Goal: Use online tool/utility: Utilize a website feature to perform a specific function

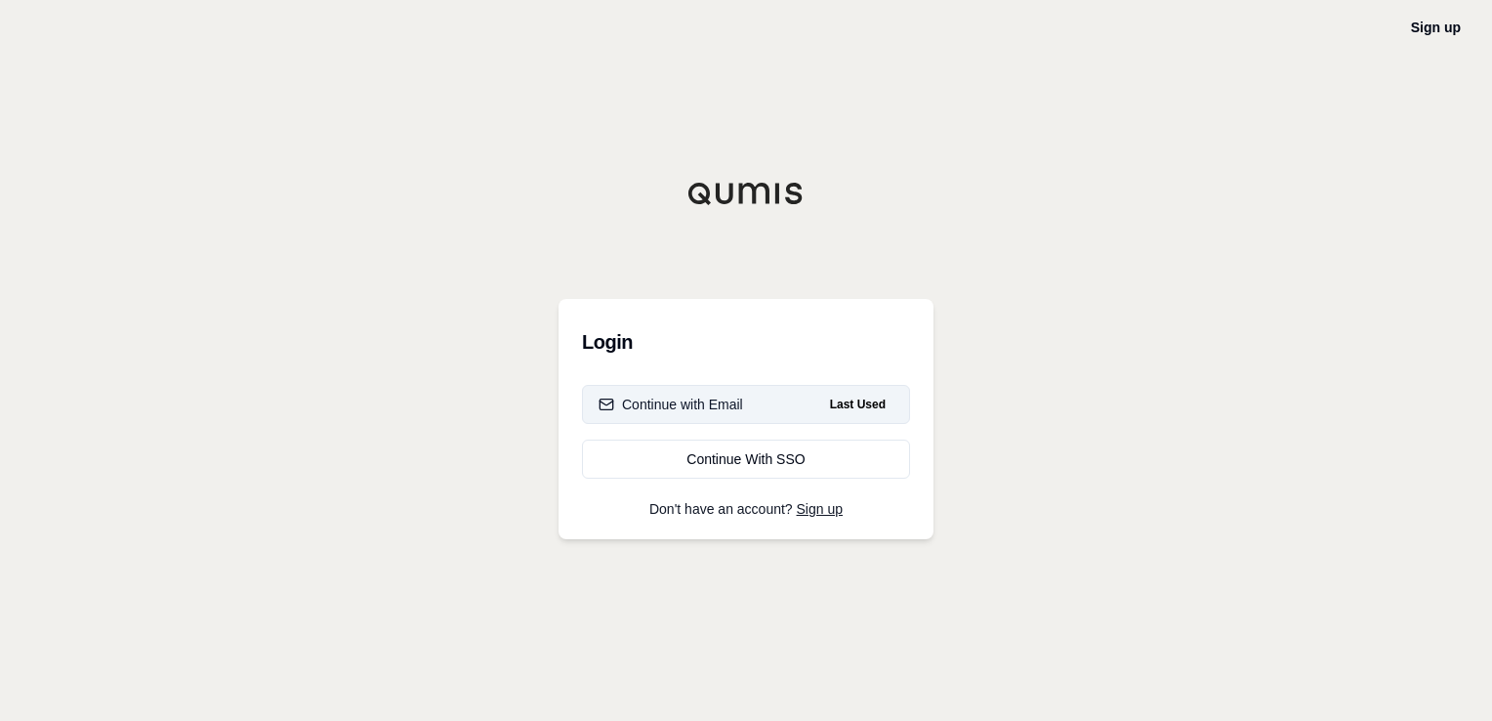
click at [720, 405] on div "Continue with Email" at bounding box center [671, 405] width 145 height 20
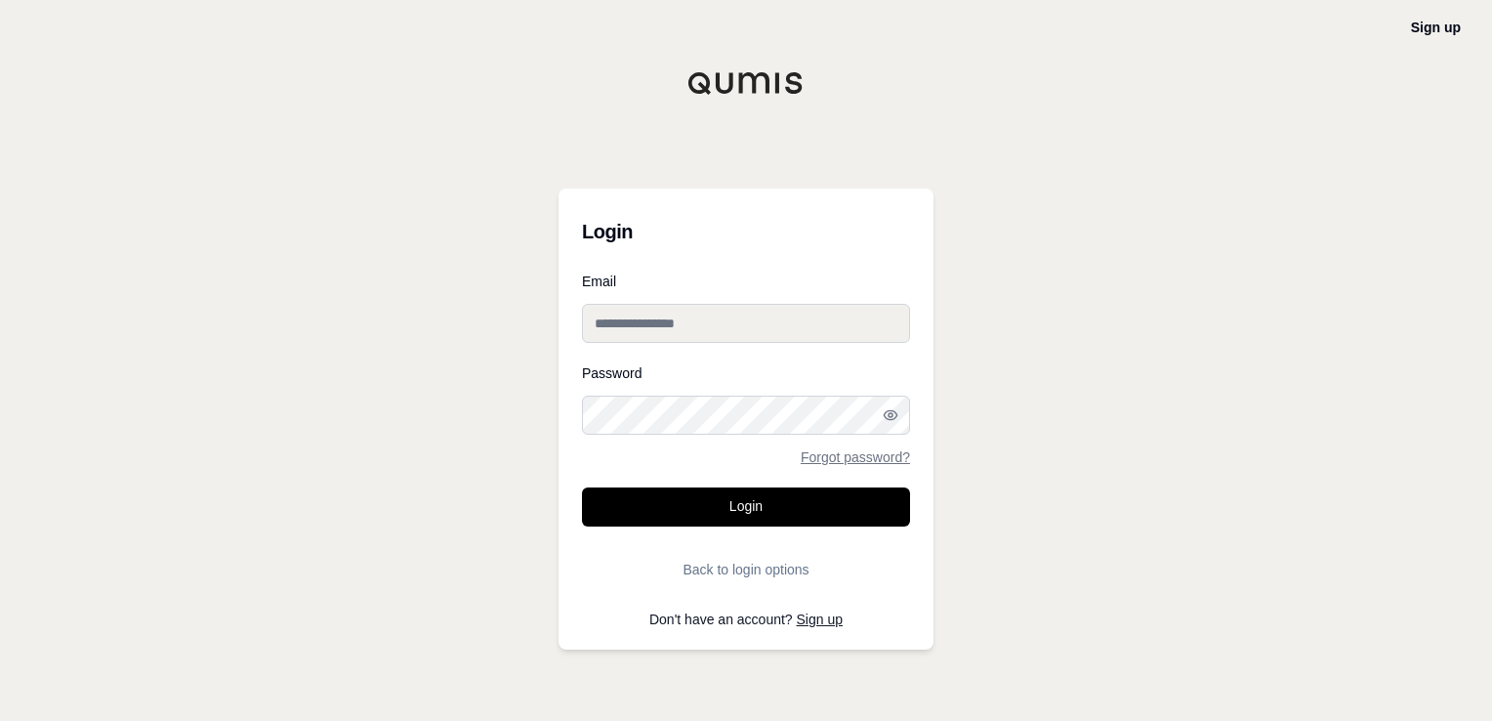
type input "**********"
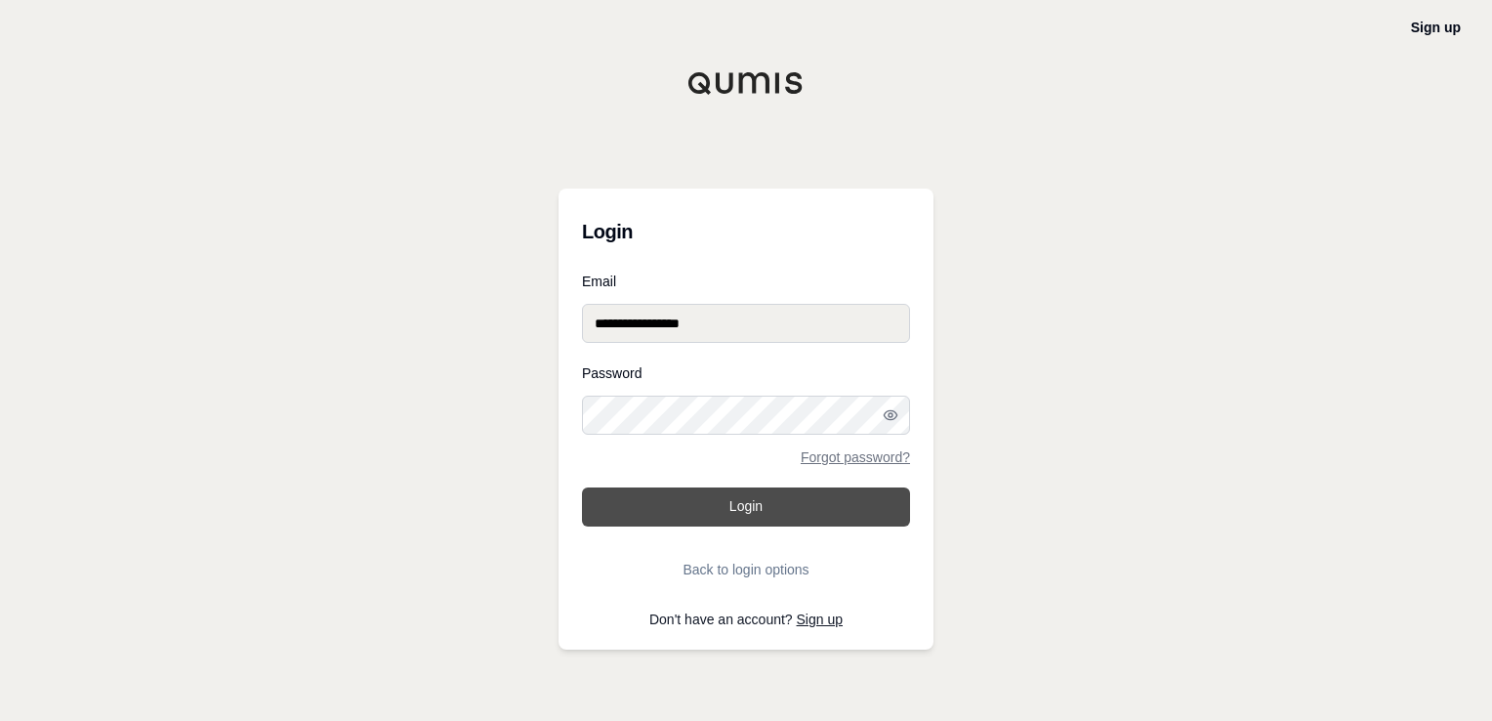
click at [724, 502] on button "Login" at bounding box center [746, 506] width 328 height 39
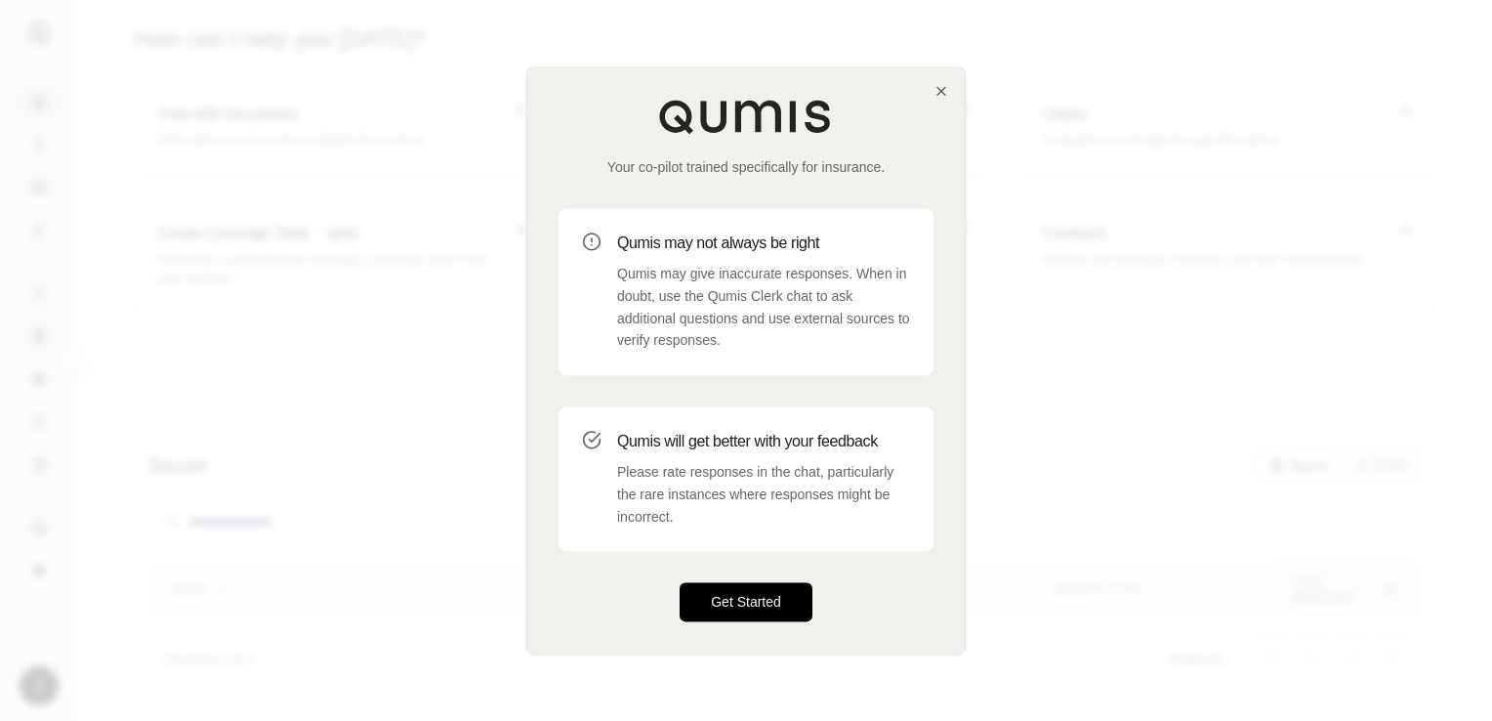
click at [756, 607] on button "Get Started" at bounding box center [746, 602] width 133 height 39
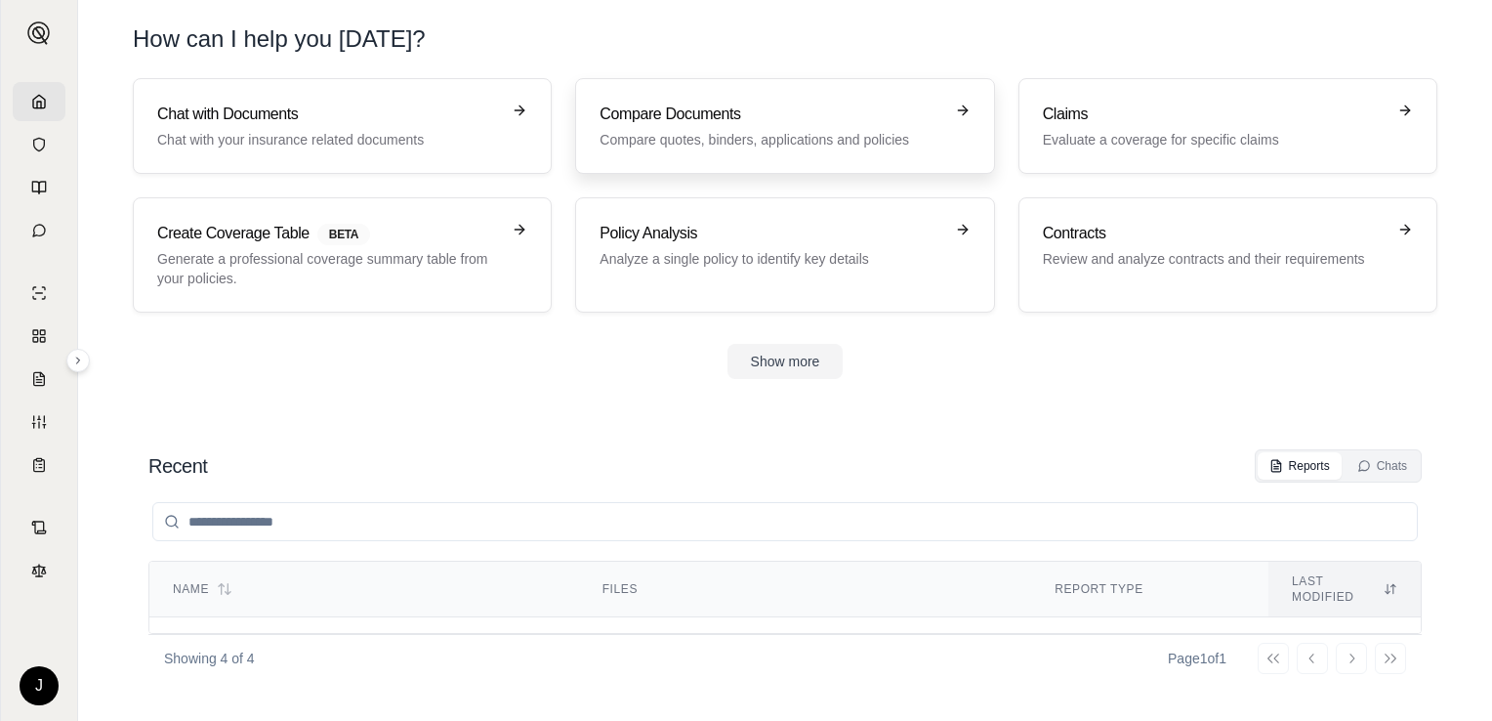
click at [783, 124] on h3 "Compare Documents" at bounding box center [771, 114] width 343 height 23
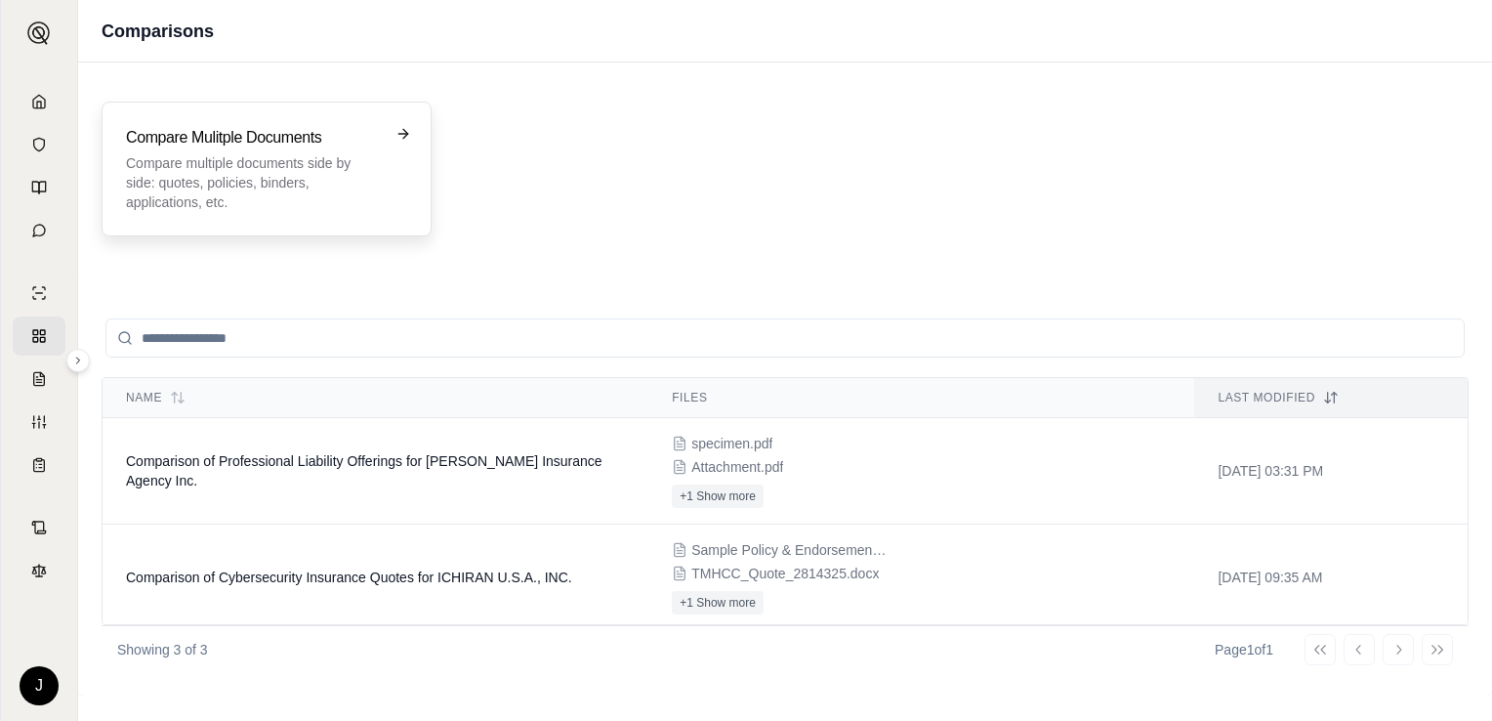
click at [291, 150] on div "Compare Mulitple Documents Compare multiple documents side by side: quotes, pol…" at bounding box center [253, 169] width 254 height 86
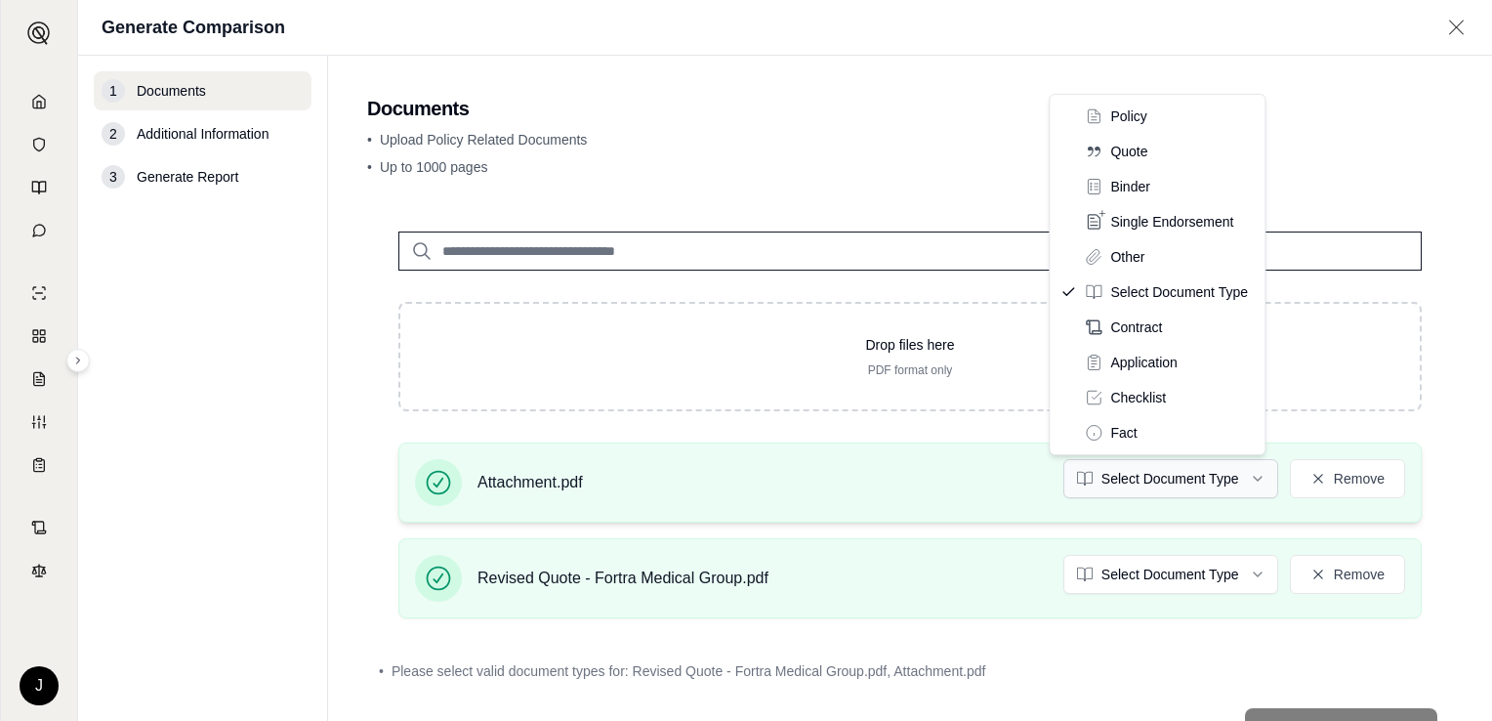
click at [1240, 478] on html "J Generate Comparison 1 Documents 2 Additional Information 3 Generate Report Do…" at bounding box center [746, 360] width 1492 height 721
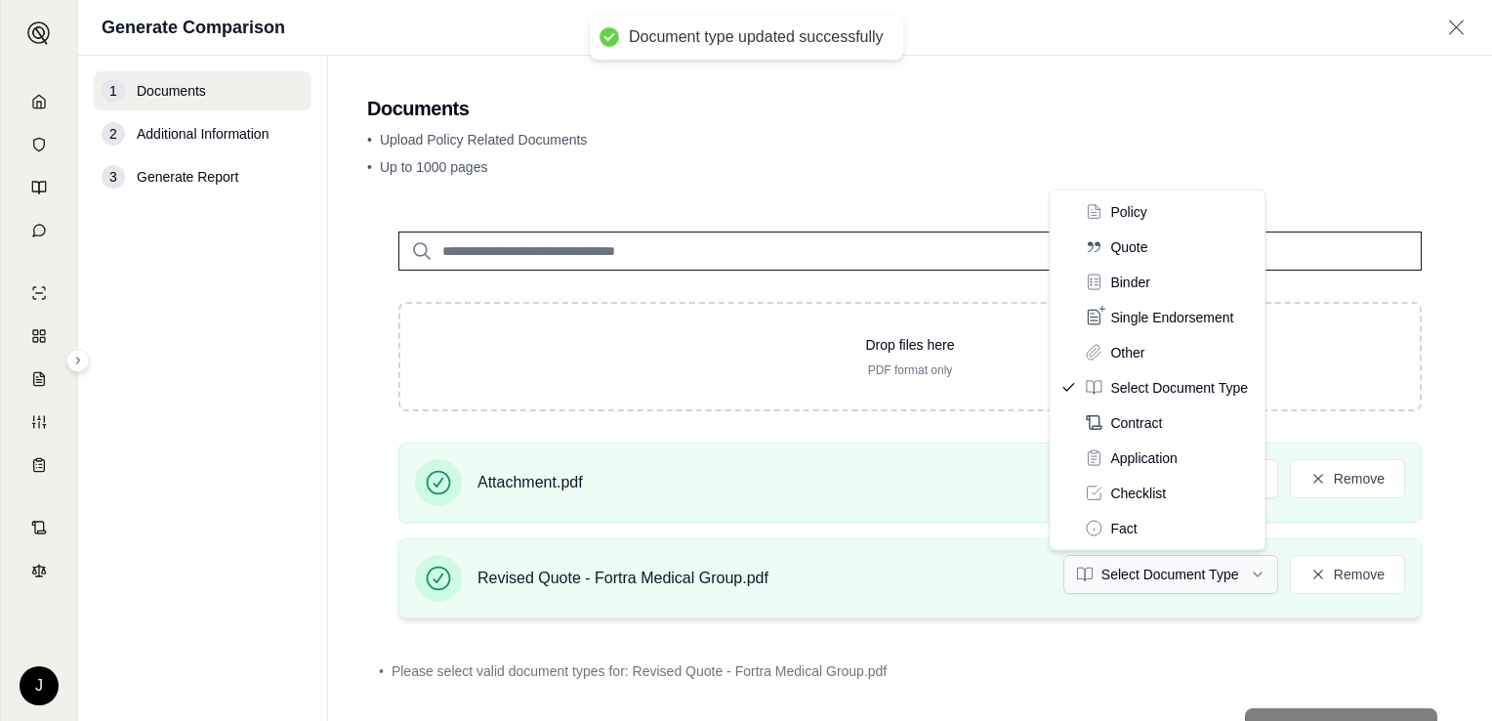
click at [1243, 572] on html "Document type updated successfully J Generate Comparison 1 Documents 2 Addition…" at bounding box center [746, 360] width 1492 height 721
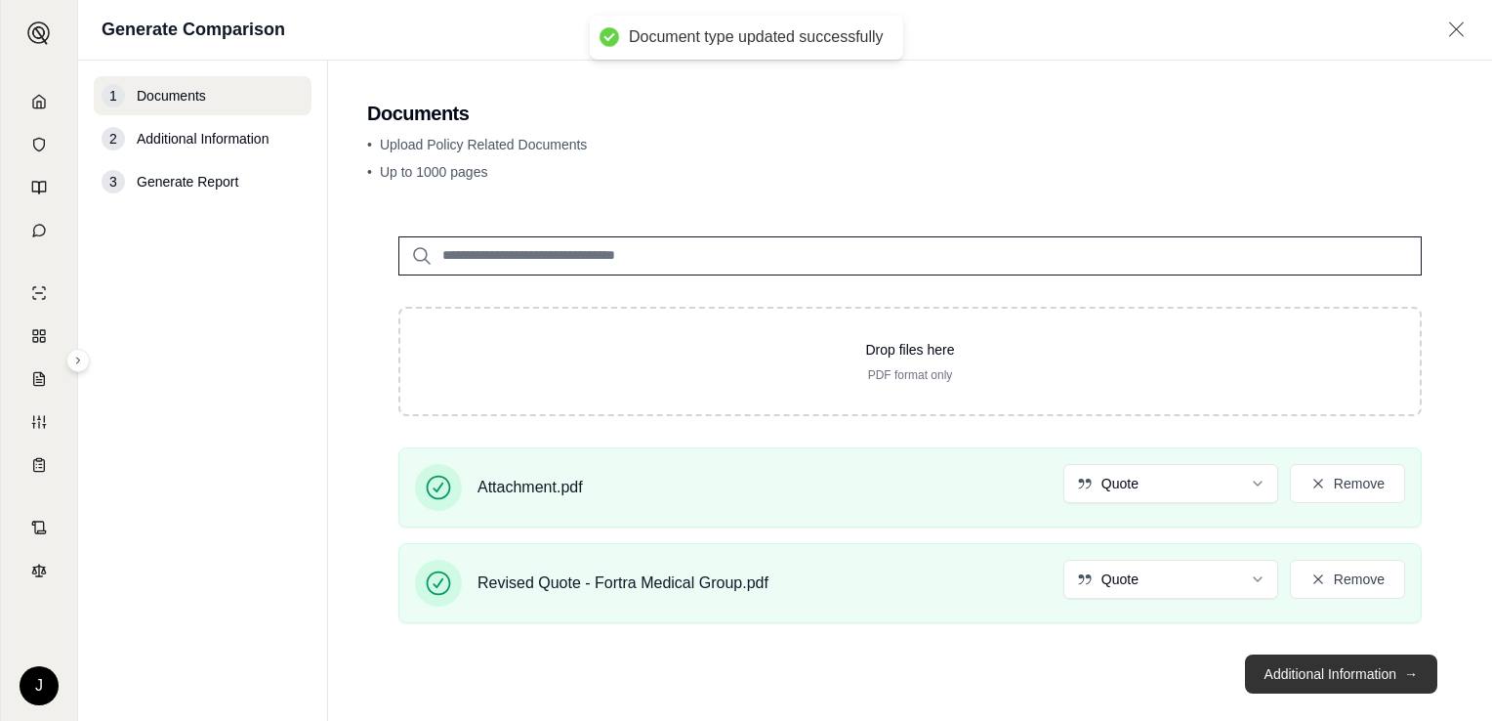
click at [1308, 672] on button "Additional Information →" at bounding box center [1341, 673] width 192 height 39
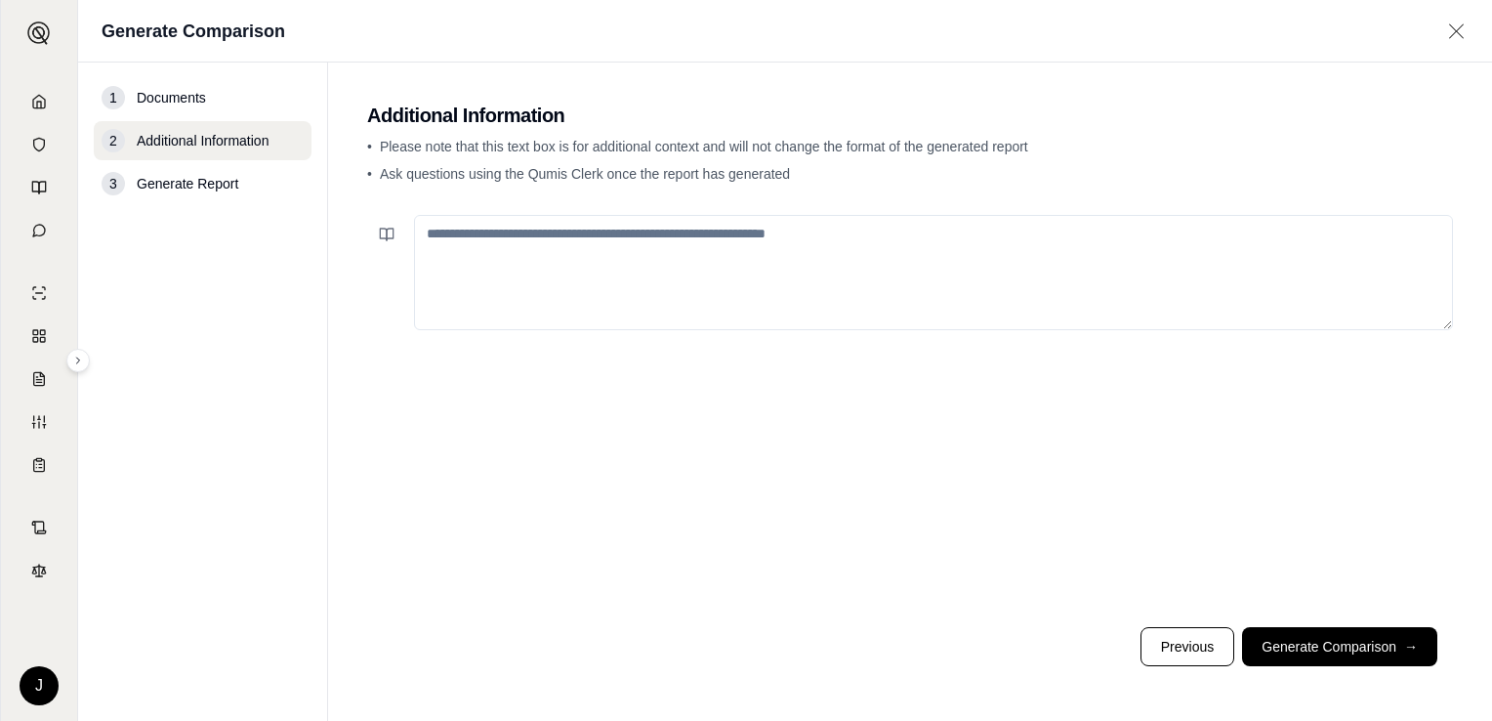
click at [442, 231] on textarea at bounding box center [933, 272] width 1039 height 115
type textarea "*"
click at [1309, 649] on button "Generate Comparison →" at bounding box center [1339, 646] width 195 height 39
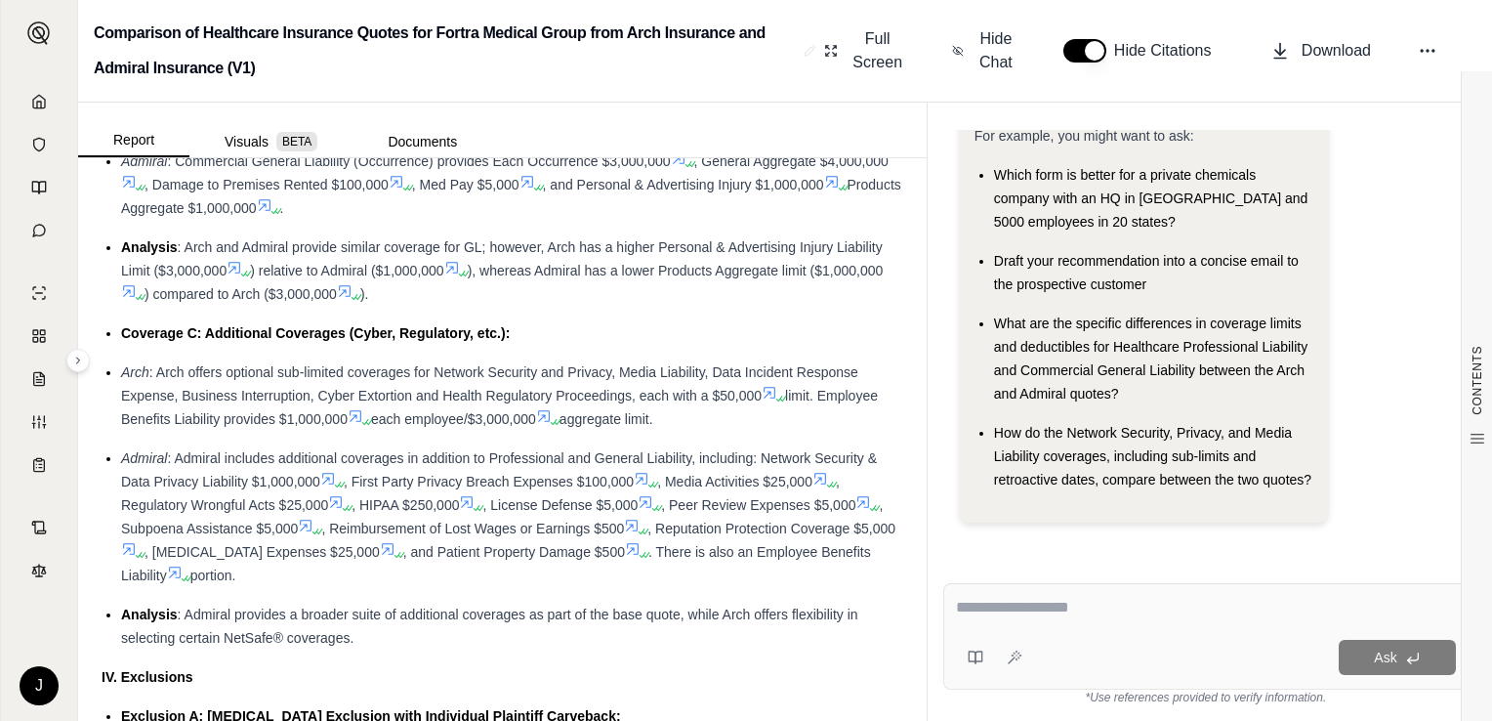
scroll to position [3320, 0]
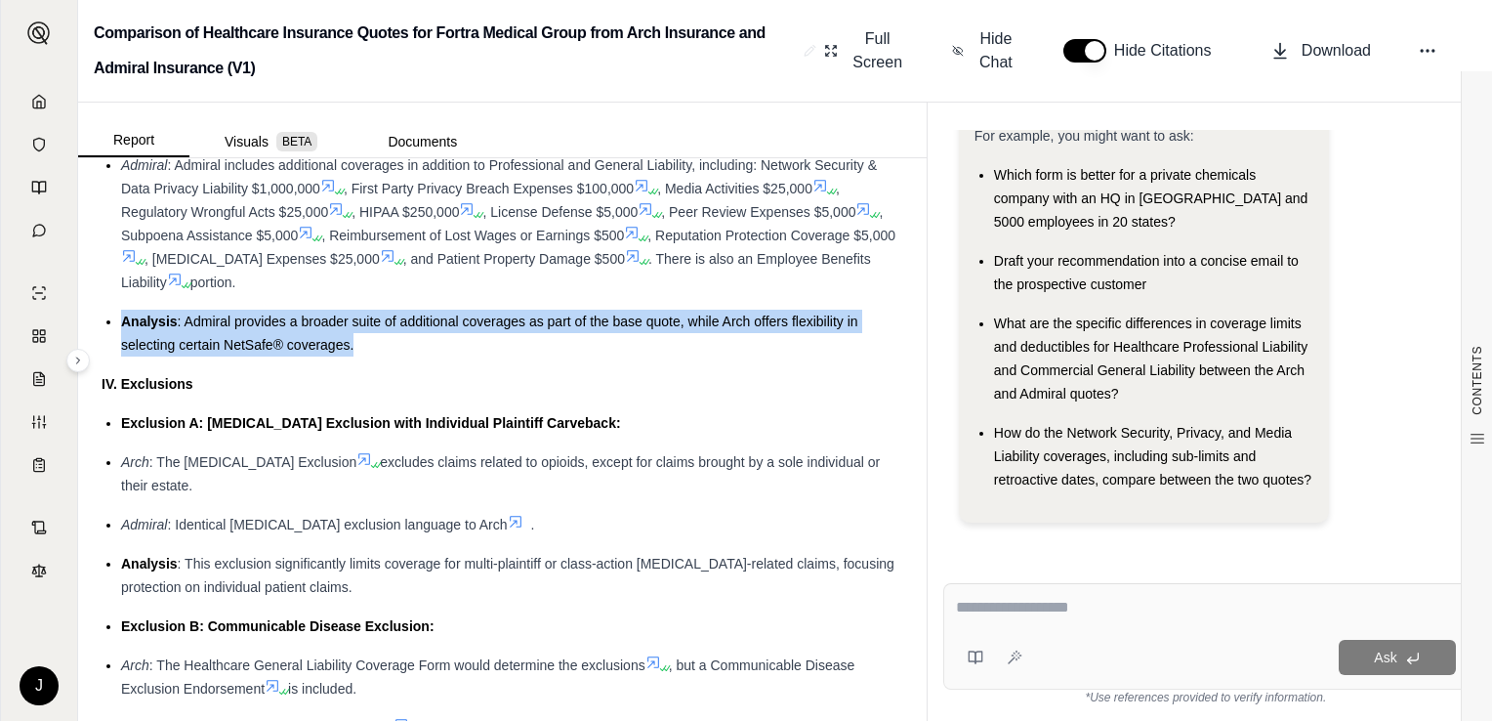
drag, startPoint x: 121, startPoint y: 316, endPoint x: 355, endPoint y: 348, distance: 236.4
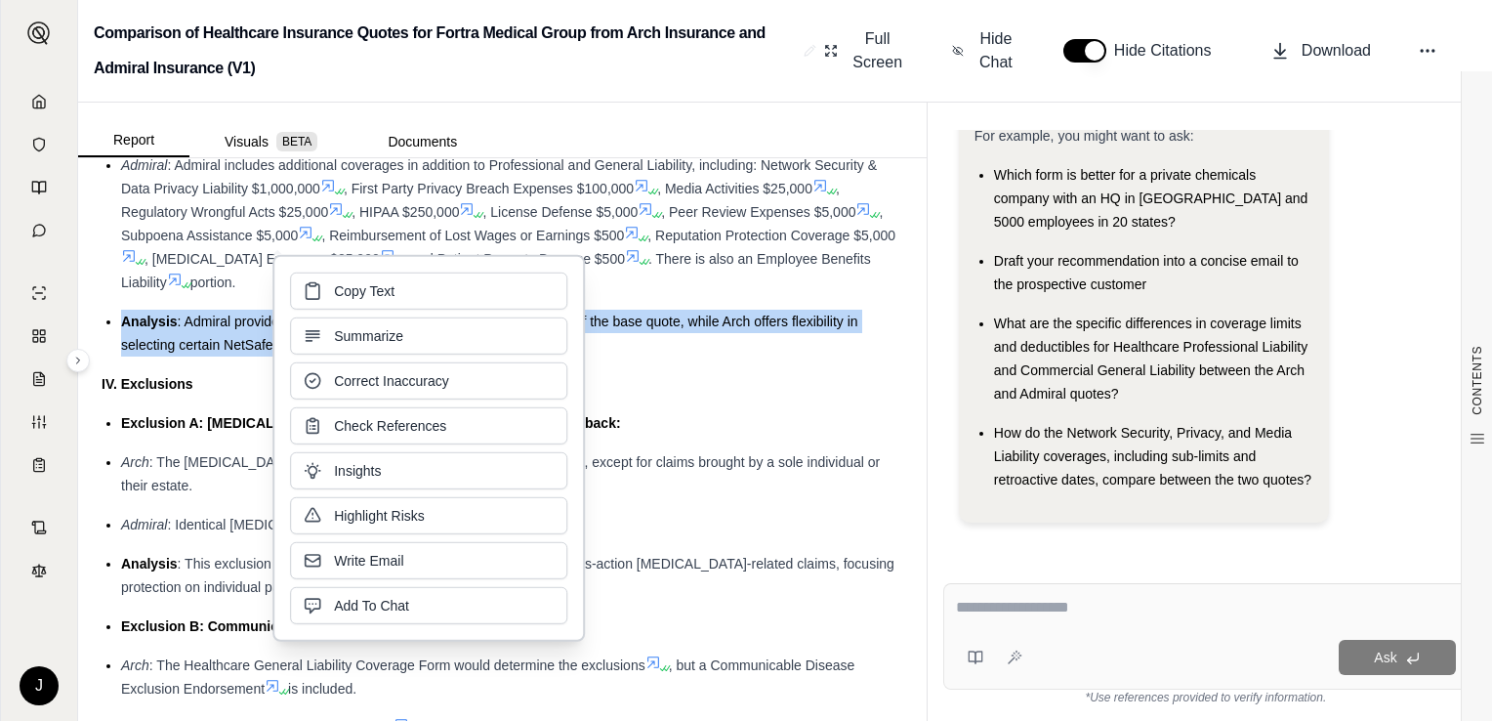
drag, startPoint x: 355, startPoint y: 348, endPoint x: 340, endPoint y: 285, distance: 64.4
click at [340, 285] on span "Copy Text" at bounding box center [364, 291] width 61 height 20
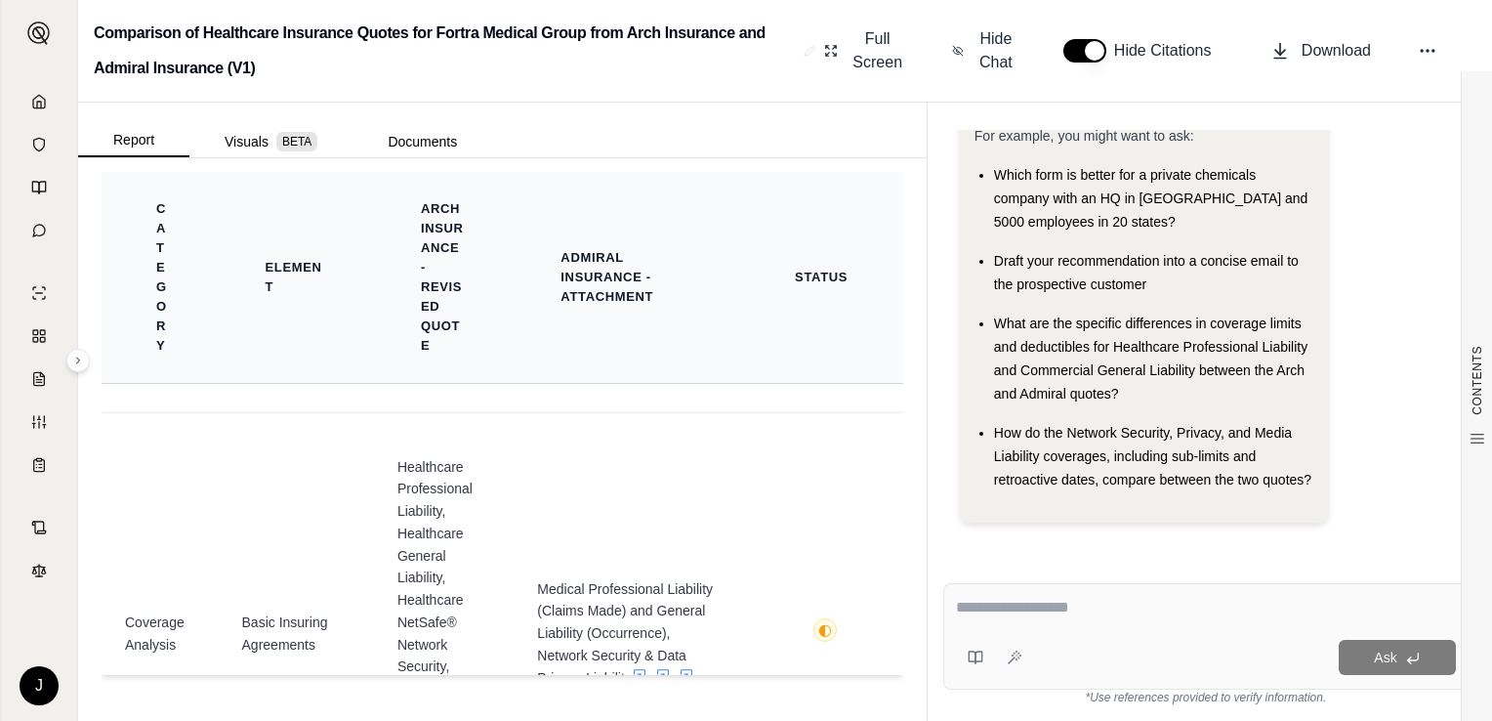
scroll to position [5054, 0]
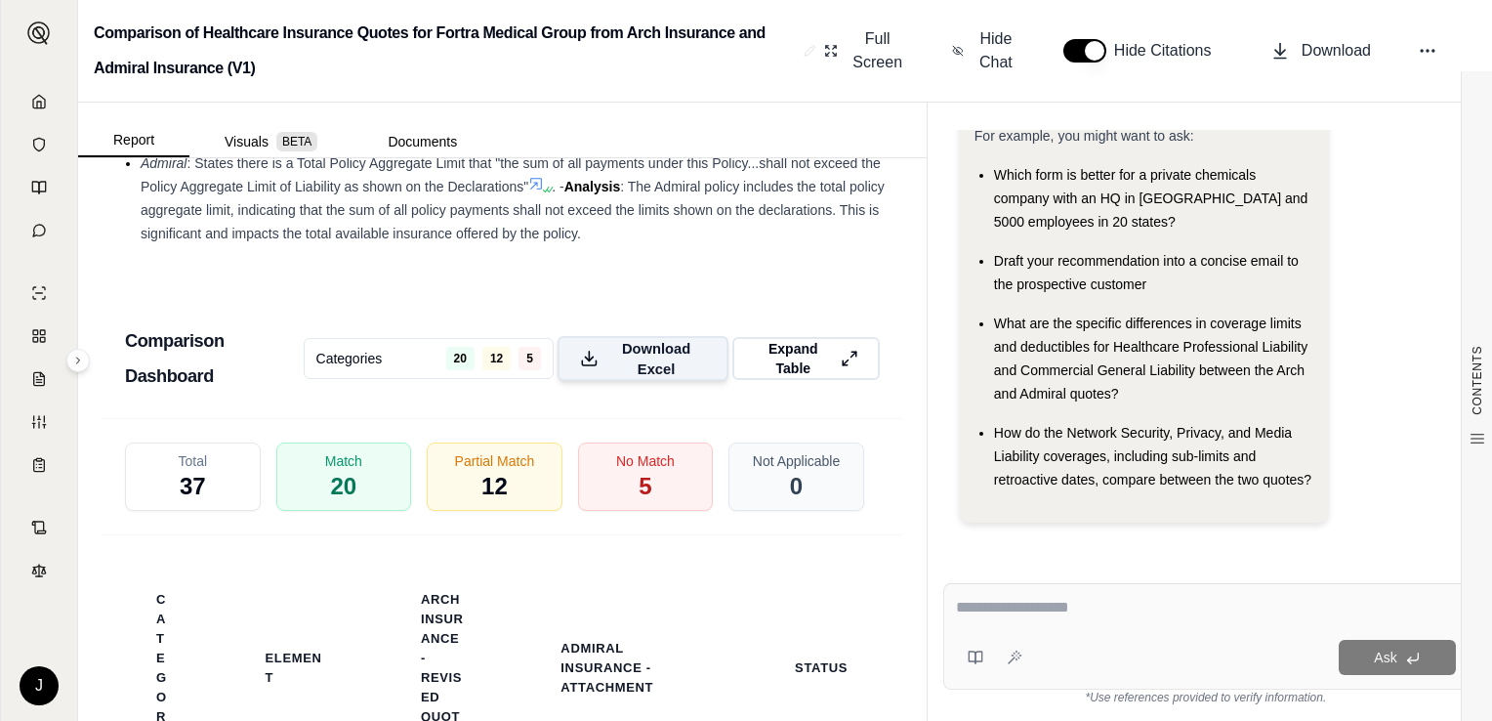
click at [639, 353] on span "Download Excel" at bounding box center [656, 358] width 100 height 41
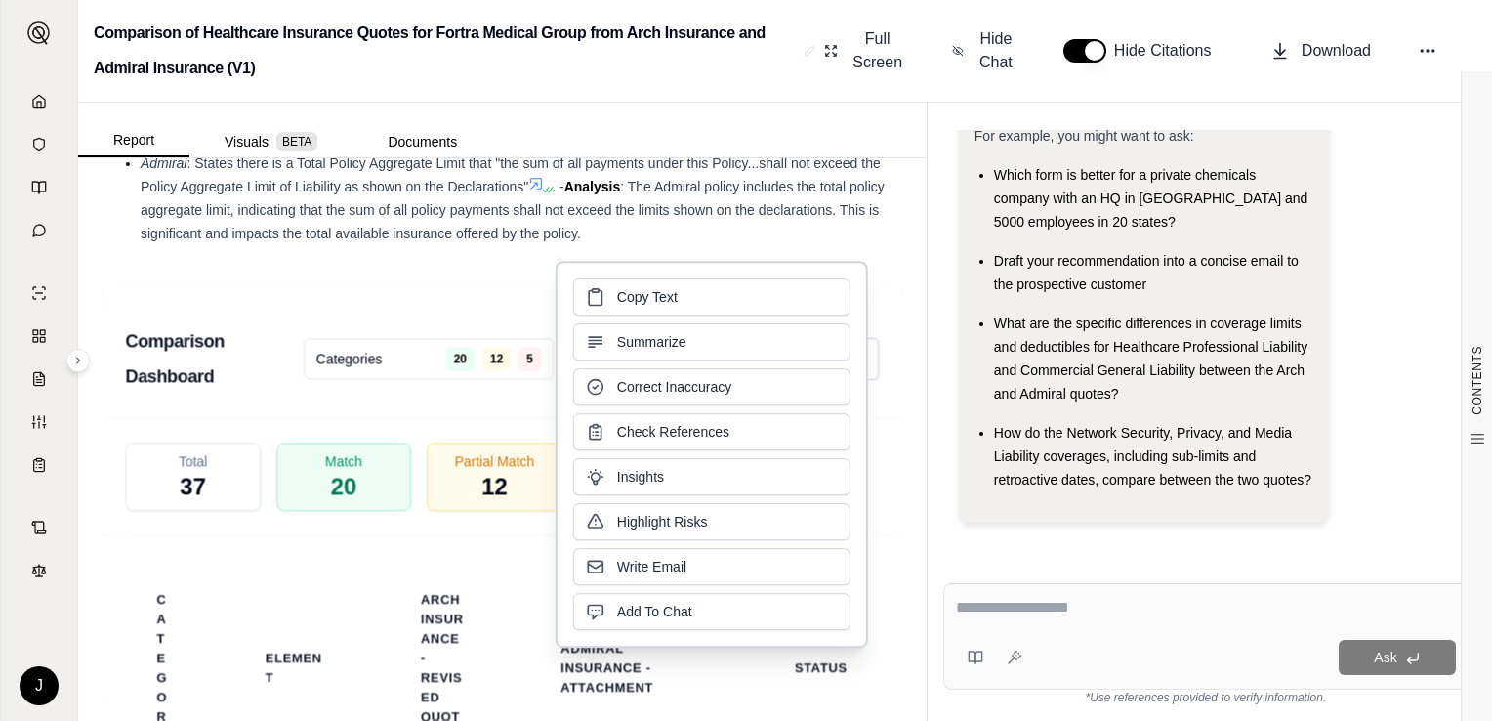
scroll to position [0, 0]
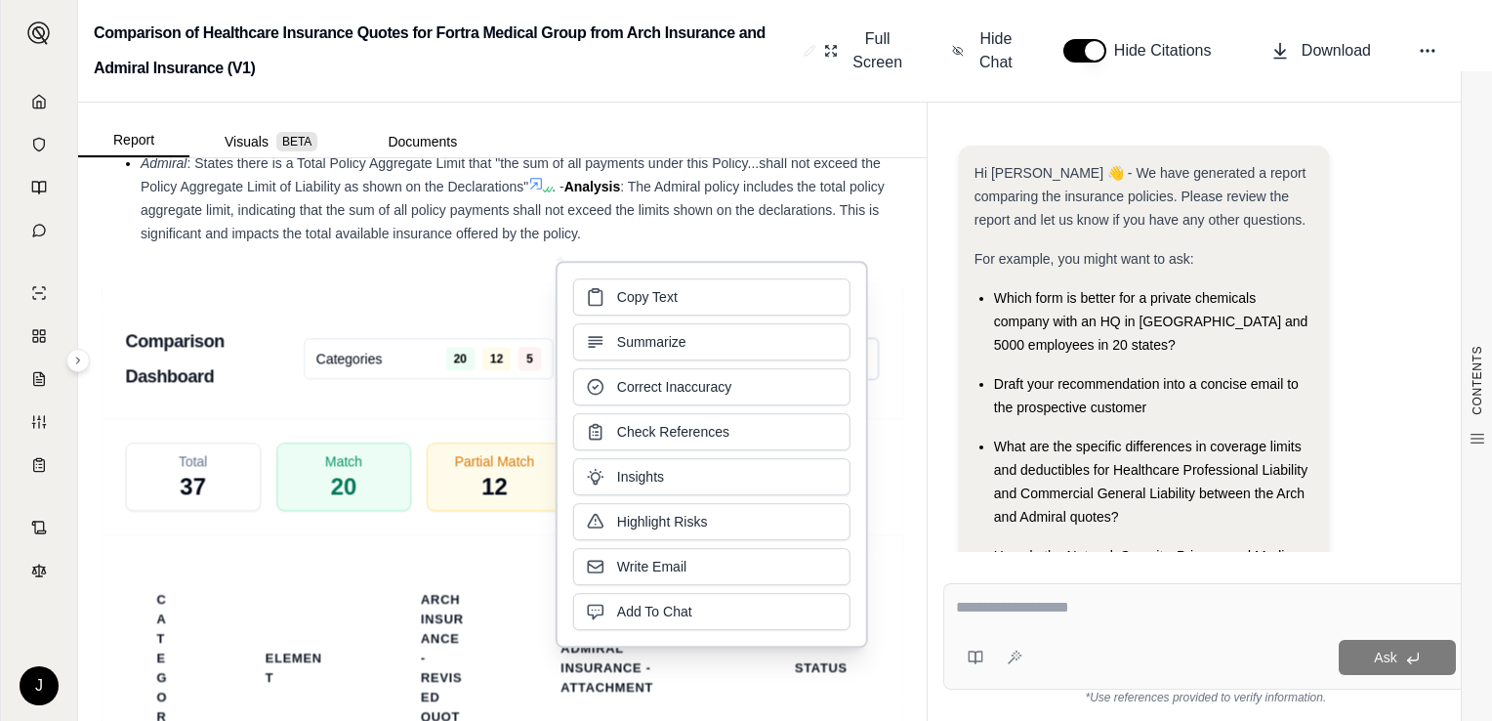
click at [1423, 84] on div "Comparison of Healthcare Insurance Quotes for Fortra Medical Group from Arch In…" at bounding box center [785, 51] width 1414 height 103
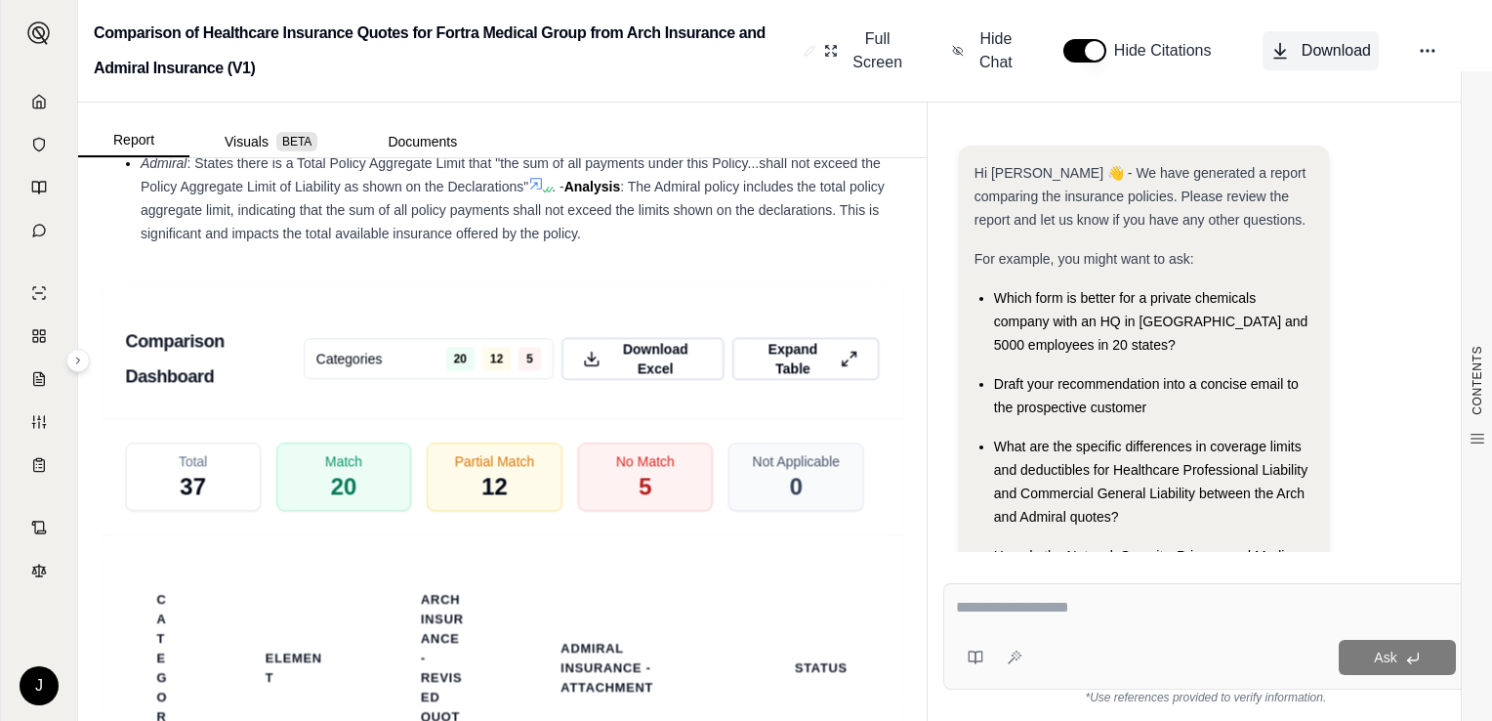
click at [1280, 47] on icon at bounding box center [1280, 50] width 0 height 12
